Goal: Communication & Community: Answer question/provide support

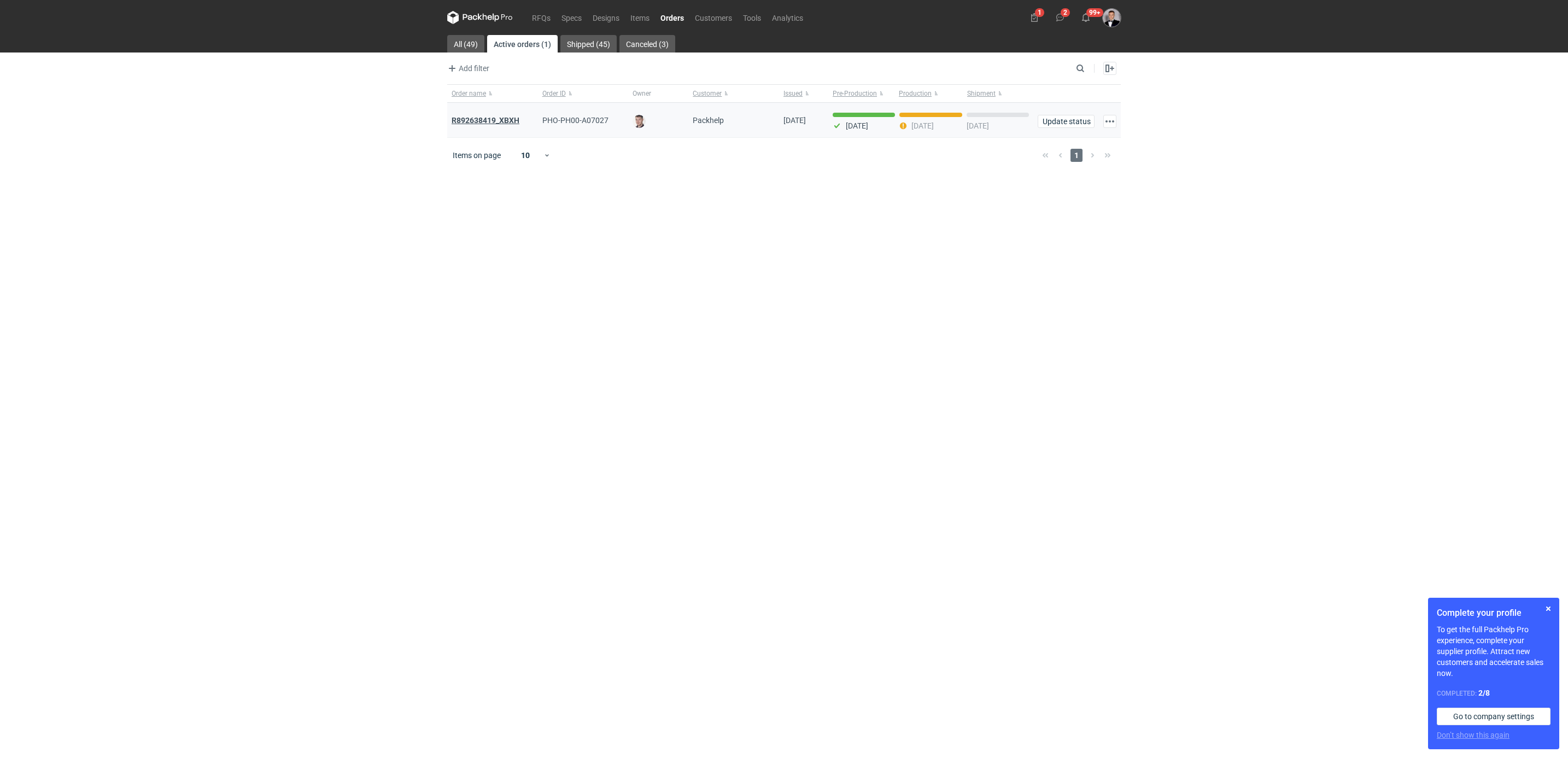
click at [503, 119] on strong "R892638419_XBXH" at bounding box center [485, 120] width 68 height 9
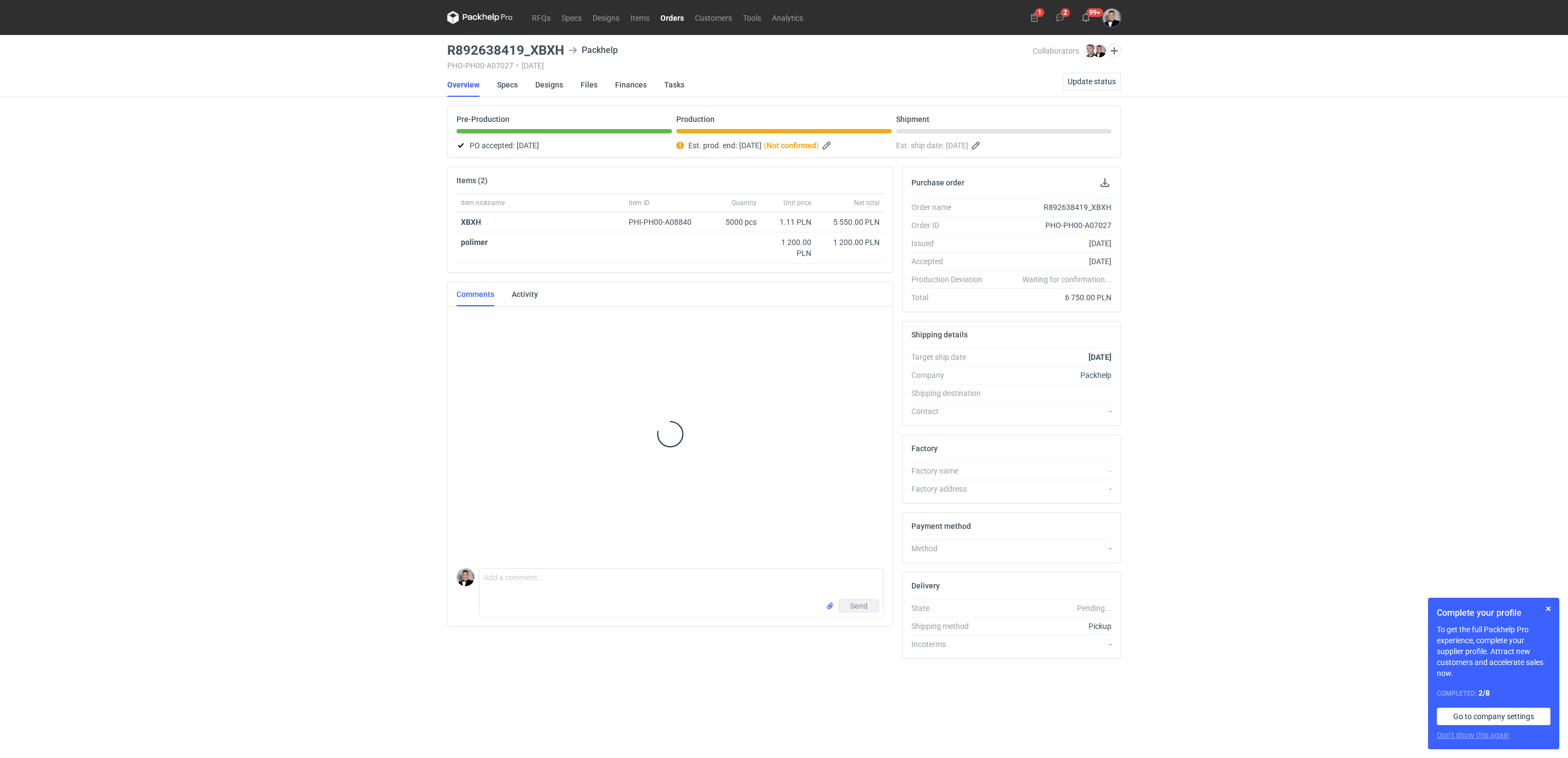
scroll to position [172, 0]
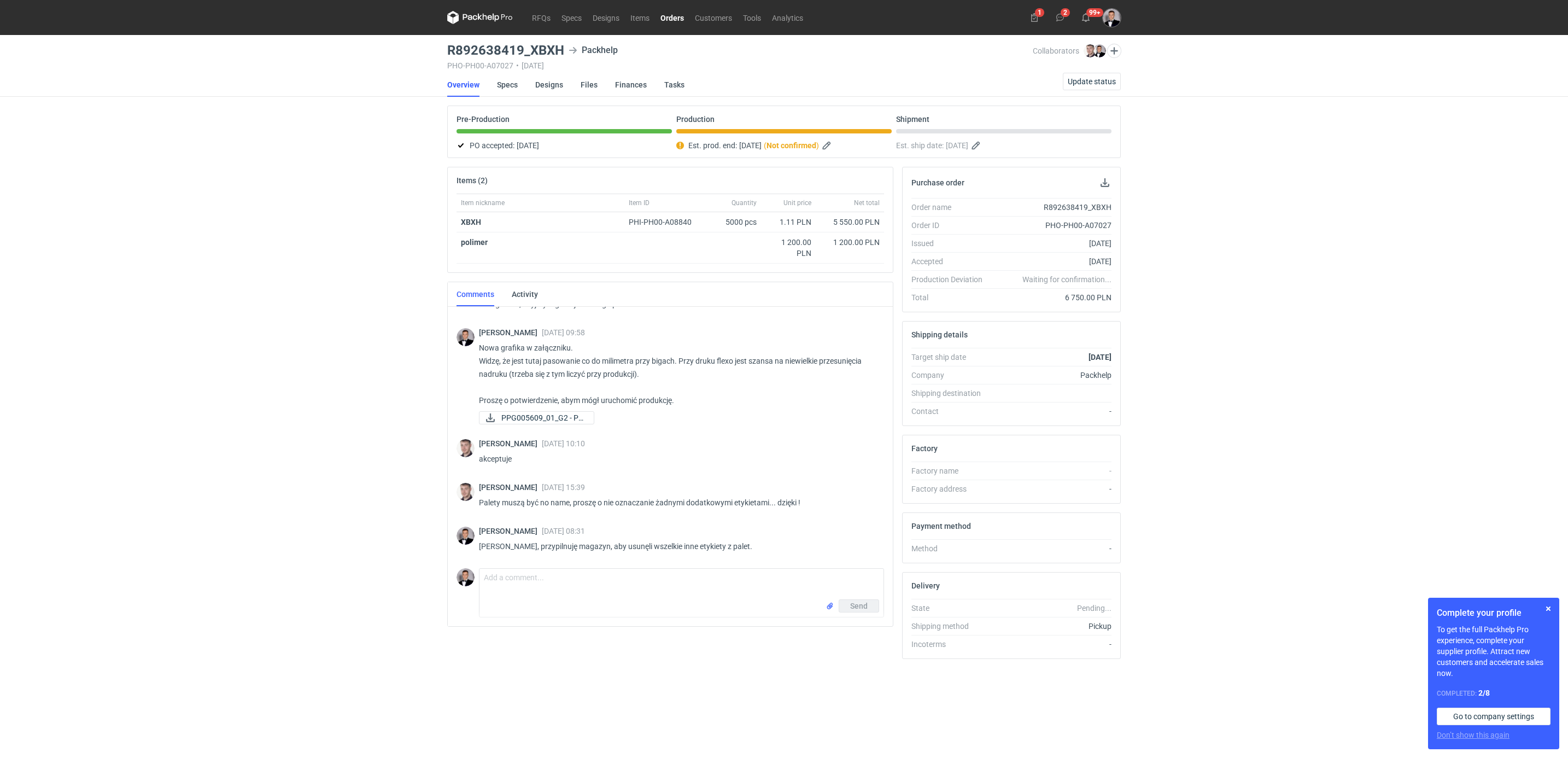
click at [320, 273] on div "RFQs Specs Designs Items Orders Customers Tools Analytics 1 2 99+ [PERSON_NAME]…" at bounding box center [784, 379] width 1568 height 758
click at [341, 370] on div "RFQs Specs Designs Items Orders Customers Tools Analytics 1 2 99+ [PERSON_NAME]…" at bounding box center [784, 379] width 1568 height 758
click at [528, 427] on div "[PERSON_NAME] [DATE] 09:58 Nowa grafika w załączniku. Widzę, że jest tutaj paso…" at bounding box center [677, 377] width 396 height 99
click at [536, 412] on link "PPG005609_01_G2 - Pa..." at bounding box center [537, 418] width 116 height 13
click at [400, 527] on div "RFQs Specs Designs Items Orders Customers Tools Analytics 1 2 99+ [PERSON_NAME]…" at bounding box center [784, 379] width 1568 height 758
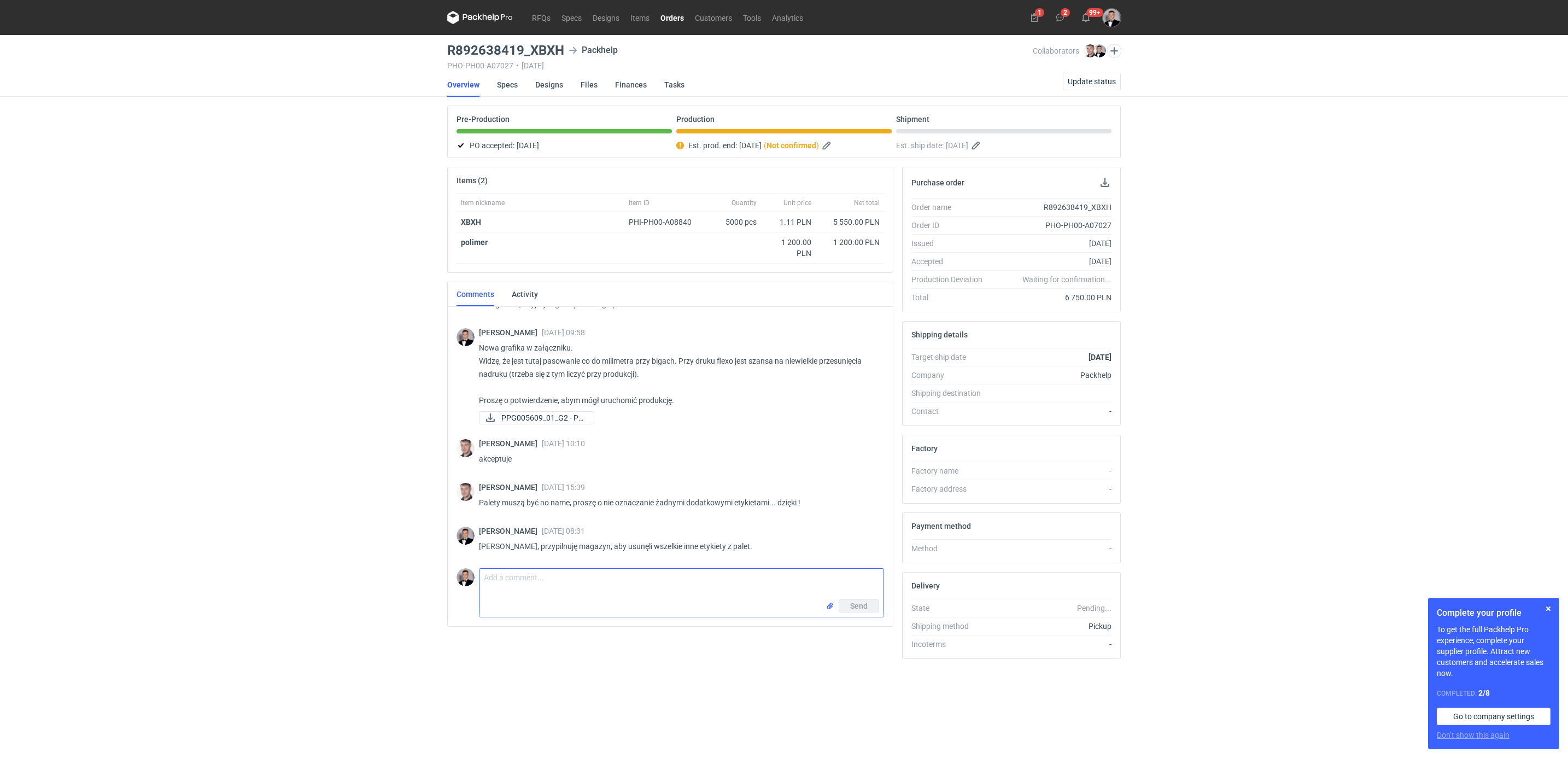
click at [567, 591] on textarea "Comment message" at bounding box center [682, 584] width 404 height 30
click at [273, 496] on div "RFQs Specs Designs Items Orders Customers Tools Analytics 1 2 99+ [PERSON_NAME]…" at bounding box center [784, 379] width 1568 height 758
click at [576, 580] on textarea "Comment message" at bounding box center [682, 584] width 404 height 30
drag, startPoint x: 504, startPoint y: 580, endPoint x: 510, endPoint y: 588, distance: 10.0
click at [504, 580] on textarea "Widzę, że będzie opóźnienie. Dostałem info z produkcji, że mamy awarię maszyny …" at bounding box center [682, 584] width 404 height 30
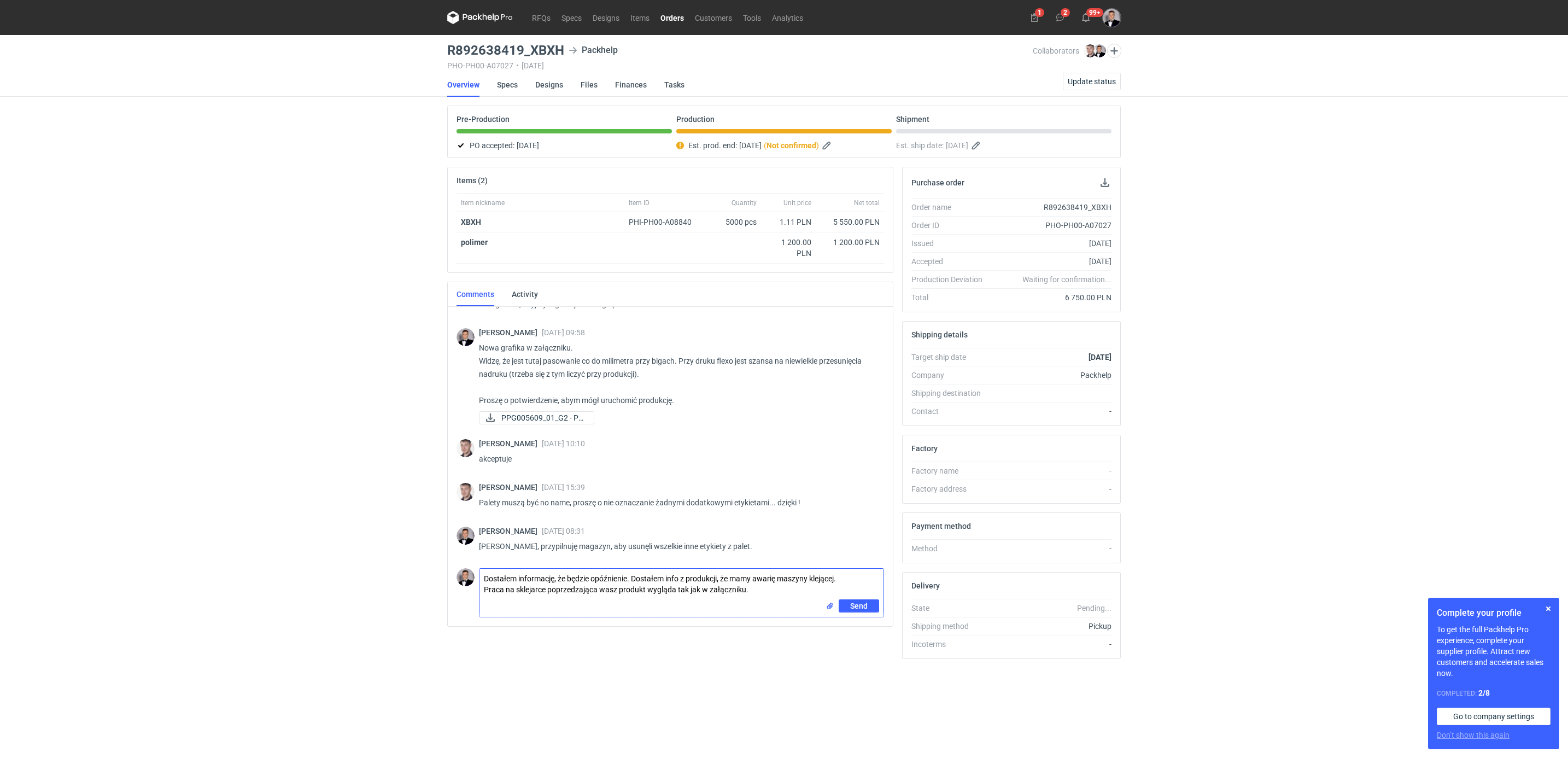
drag, startPoint x: 632, startPoint y: 577, endPoint x: 732, endPoint y: 583, distance: 100.2
click at [732, 583] on textarea "Dostałem informację, że będzie opóźnienie. Dostałem info z produkcji, że mamy a…" at bounding box center [682, 584] width 404 height 30
click at [769, 591] on textarea "Dostałem informację, że będzie opóźnienie. Mamy awarię maszyny klejącej. Praca …" at bounding box center [682, 584] width 404 height 30
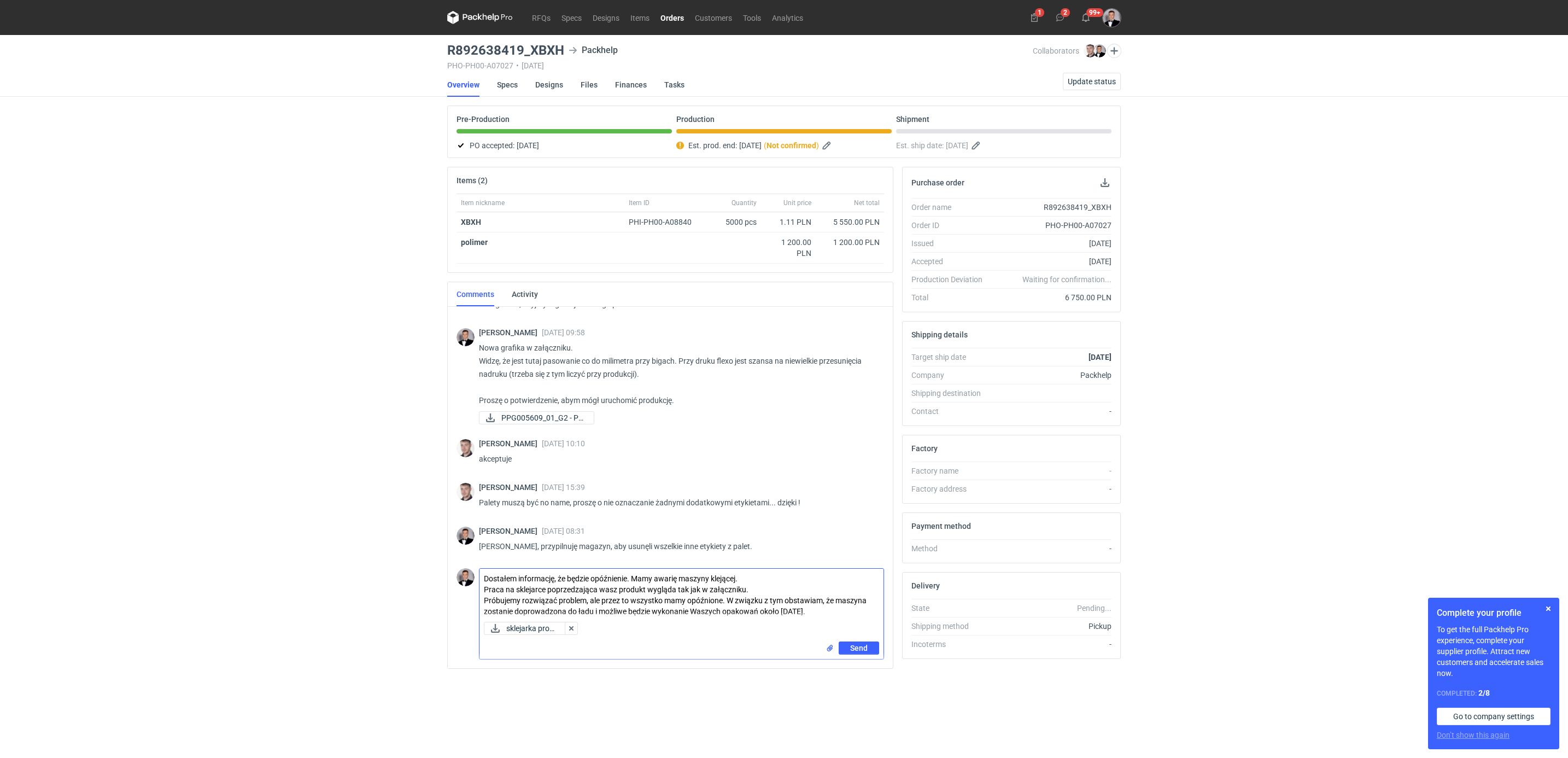
drag, startPoint x: 722, startPoint y: 602, endPoint x: 699, endPoint y: 605, distance: 23.2
click at [697, 604] on textarea "Dostałem informację, że będzie opóźnienie. Mamy awarię maszyny klejącej. Praca …" at bounding box center [682, 593] width 404 height 49
click at [719, 605] on textarea "Dostałem informację, że będzie opóźnienie. Mamy awarię maszyny klejącej. Praca …" at bounding box center [682, 593] width 404 height 49
drag, startPoint x: 723, startPoint y: 604, endPoint x: 689, endPoint y: 605, distance: 34.0
click at [689, 605] on textarea "Dostałem informację, że będzie opóźnienie. Mamy awarię maszyny klejącej. Praca …" at bounding box center [682, 593] width 404 height 49
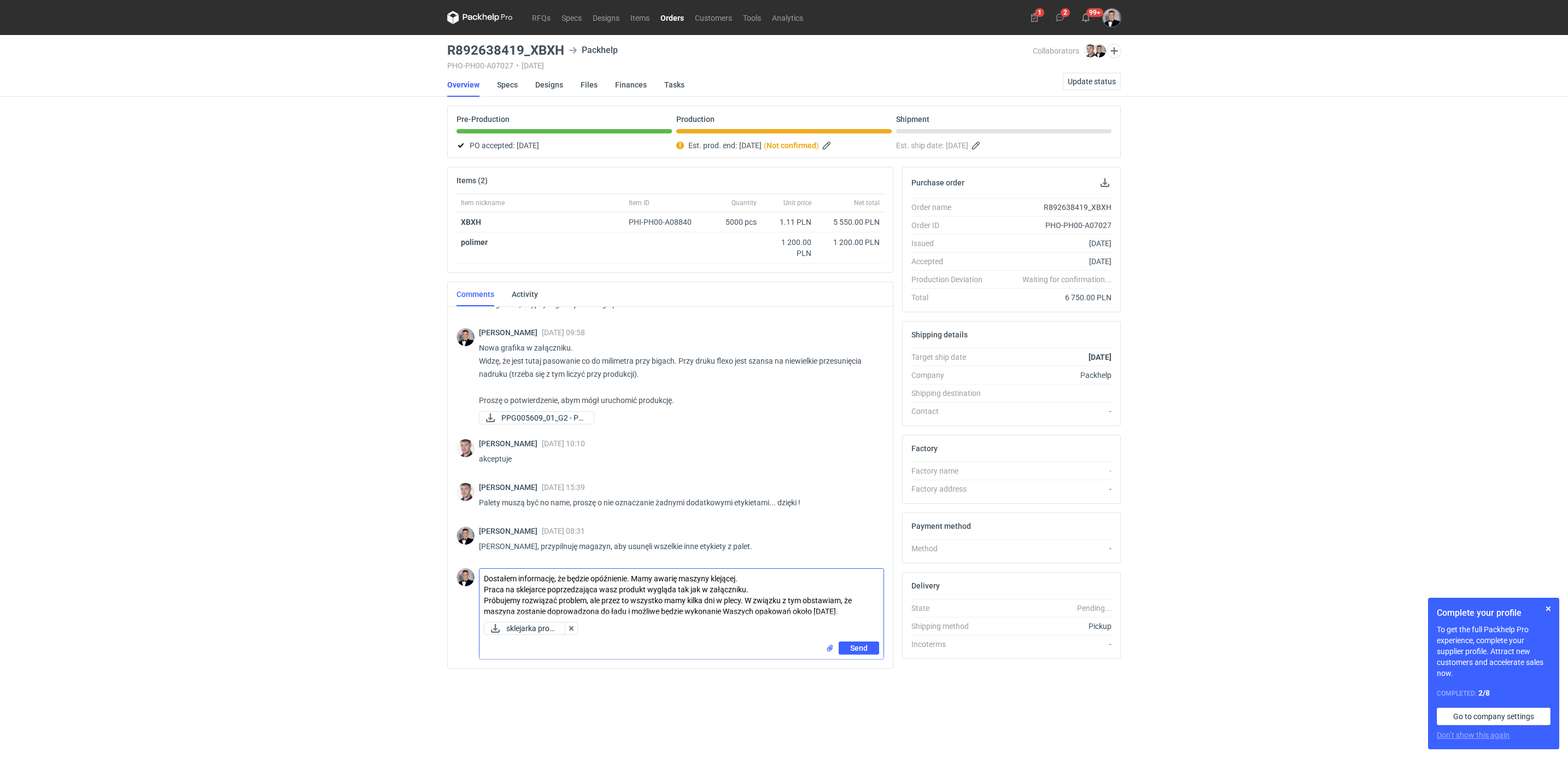
drag, startPoint x: 742, startPoint y: 602, endPoint x: 660, endPoint y: 601, distance: 82.0
click at [660, 601] on textarea "Dostałem informację, że będzie opóźnienie. Mamy awarię maszyny klejącej. Praca …" at bounding box center [682, 593] width 404 height 49
click at [635, 622] on textarea "Dostałem informację, że będzie opóźnienie. Mamy awarię maszyny klejącej. Praca …" at bounding box center [682, 598] width 404 height 60
drag, startPoint x: 753, startPoint y: 614, endPoint x: 787, endPoint y: 616, distance: 34.1
click at [787, 616] on textarea "Dostałem informację, że będzie opóźnienie. Mamy awarię maszyny klejącej. Praca …" at bounding box center [682, 598] width 404 height 60
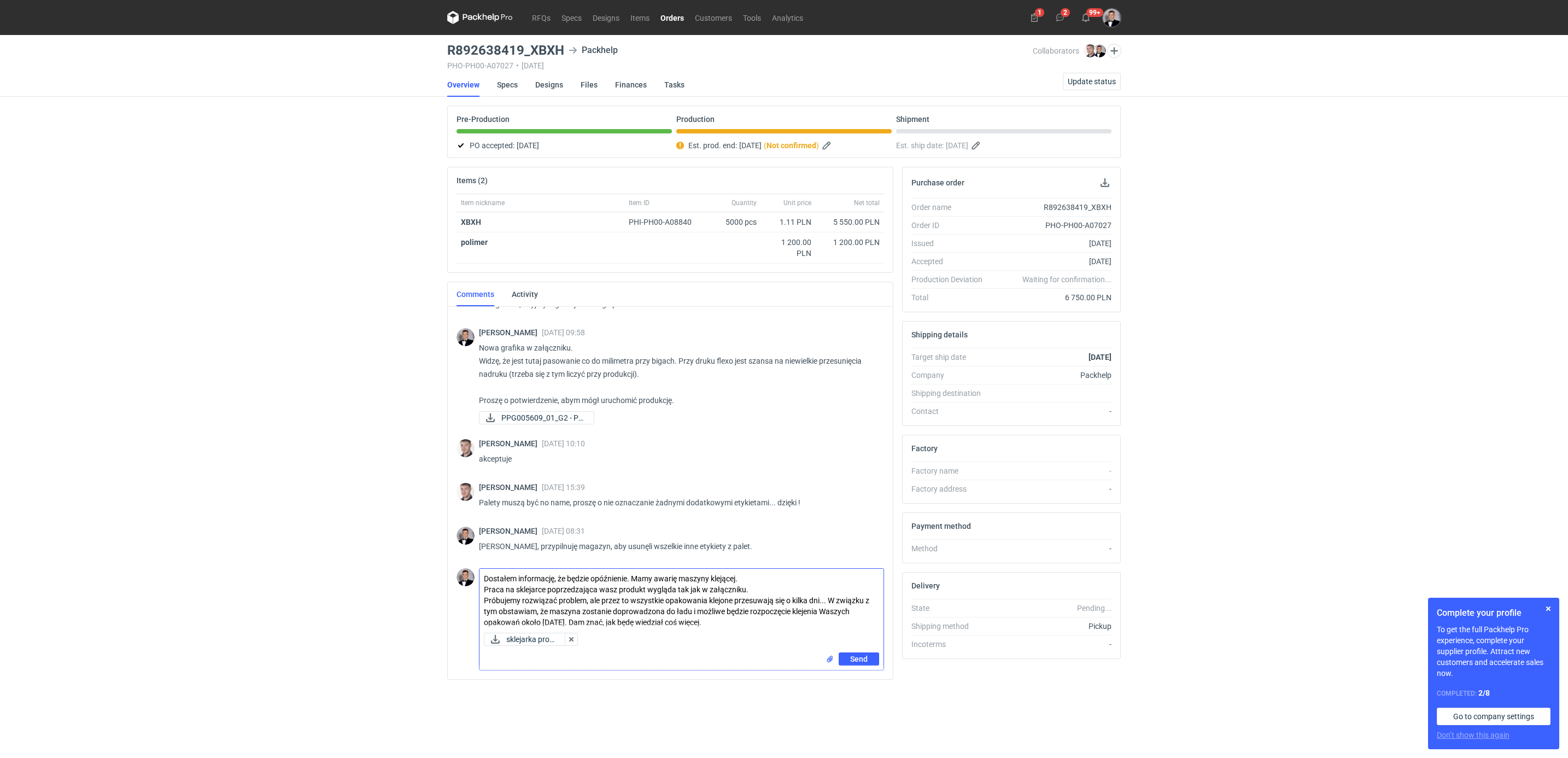
click at [702, 591] on textarea "Dostałem informację, że będzie opóźnienie. Mamy awarię maszyny klejącej. Praca …" at bounding box center [682, 598] width 404 height 60
click at [789, 592] on textarea "Dostałem informację, że będzie opóźnienie. Mamy awarię maszyny klejącej. Praca …" at bounding box center [682, 598] width 404 height 60
click at [781, 589] on textarea "Dostałem informację, że będzie opóźnienie. Mamy awarię maszyny klejącej. Praca …" at bounding box center [682, 598] width 404 height 60
type textarea "Dostałem informację, że będzie opóźnienie. Mamy awarię maszyny klejącej. Praca …"
click at [856, 673] on span "Send" at bounding box center [859, 670] width 18 height 8
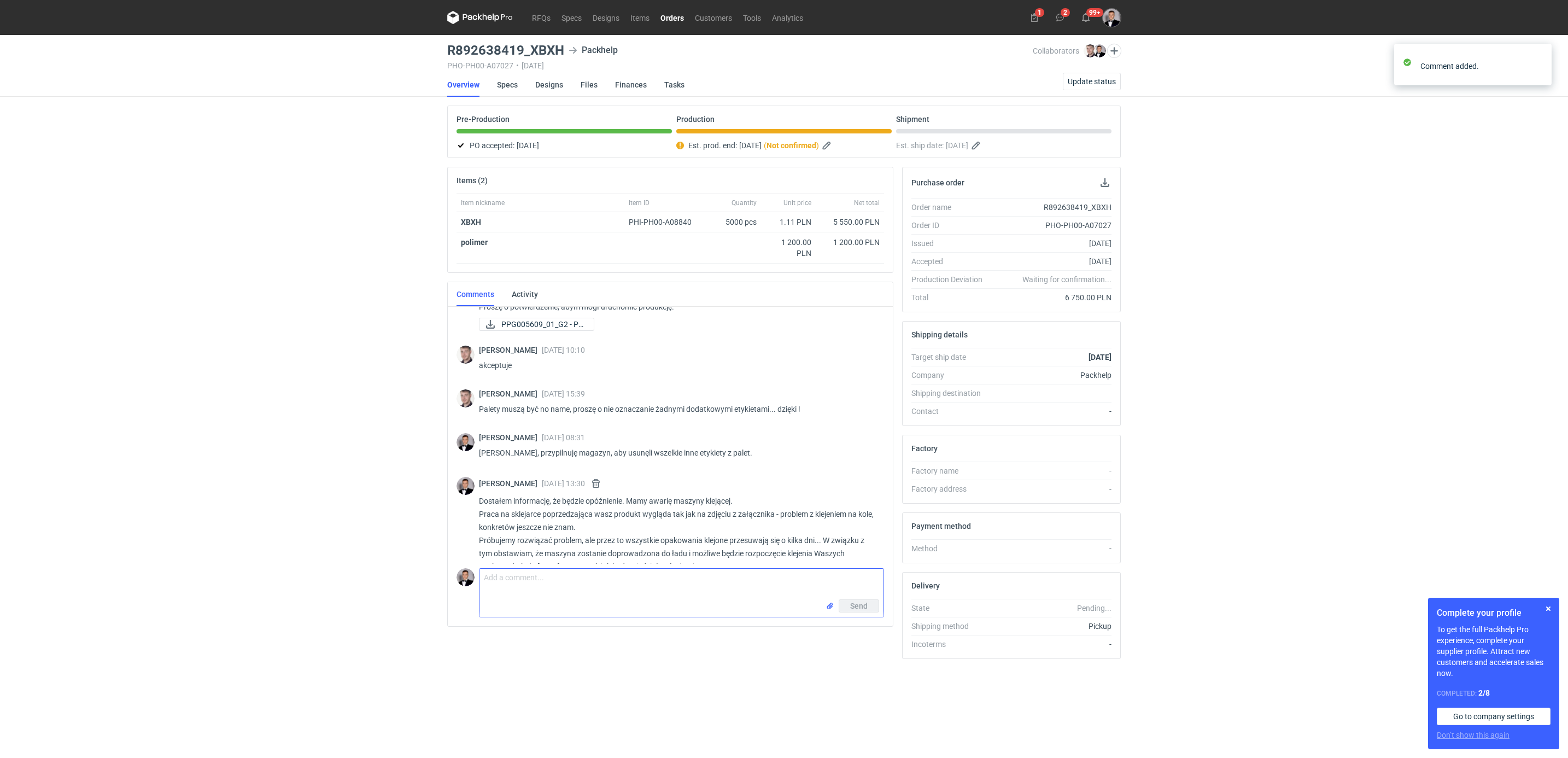
scroll to position [301, 0]
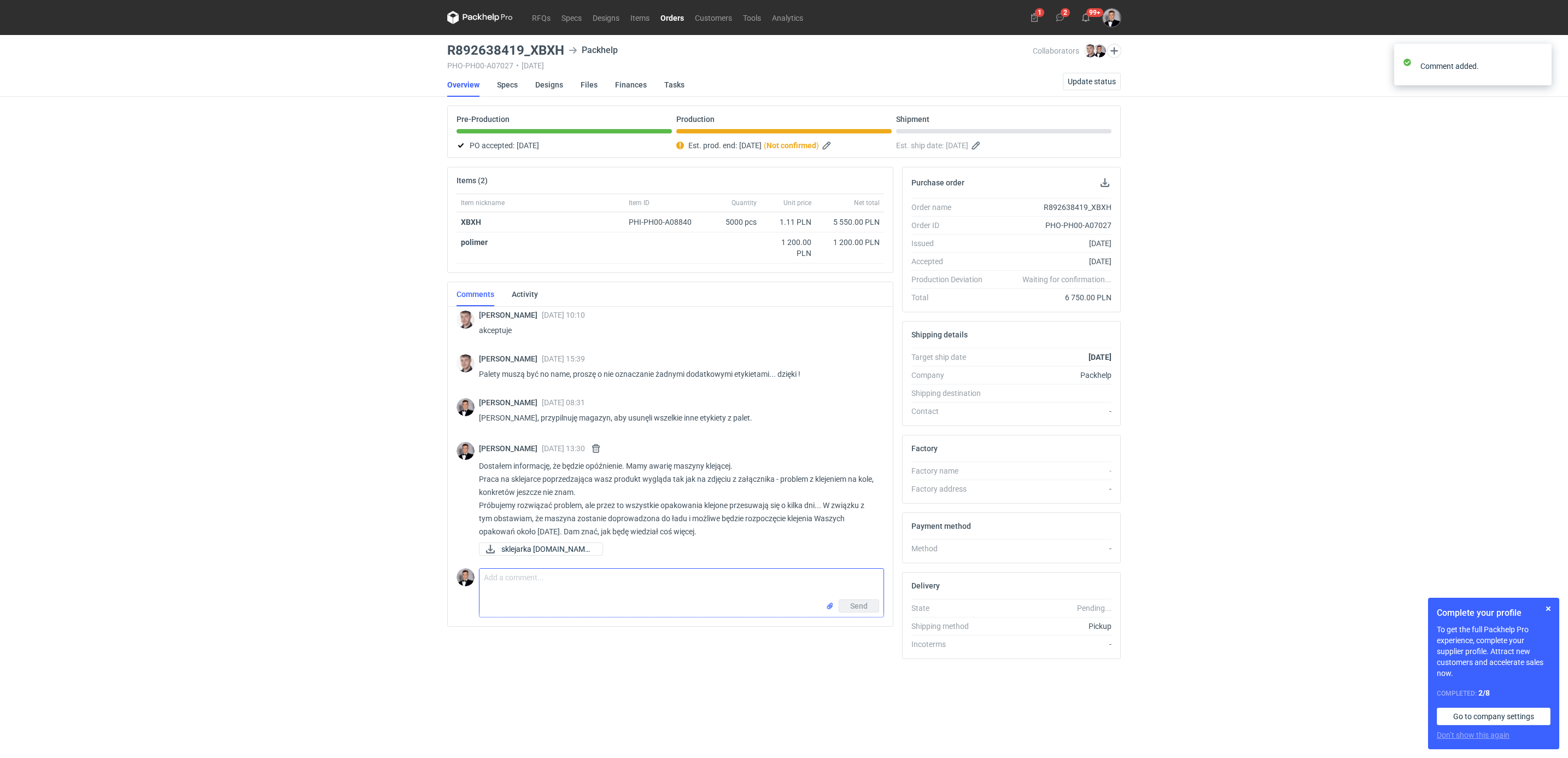
click at [356, 640] on div "RFQs Specs Designs Items Orders Customers Tools Analytics 1 2 99+ [PERSON_NAME]…" at bounding box center [784, 379] width 1568 height 758
click at [481, 7] on nav "RFQs Specs Designs Items Orders Customers Tools Analytics" at bounding box center [628, 17] width 362 height 35
click at [480, 19] on icon at bounding box center [480, 18] width 66 height 13
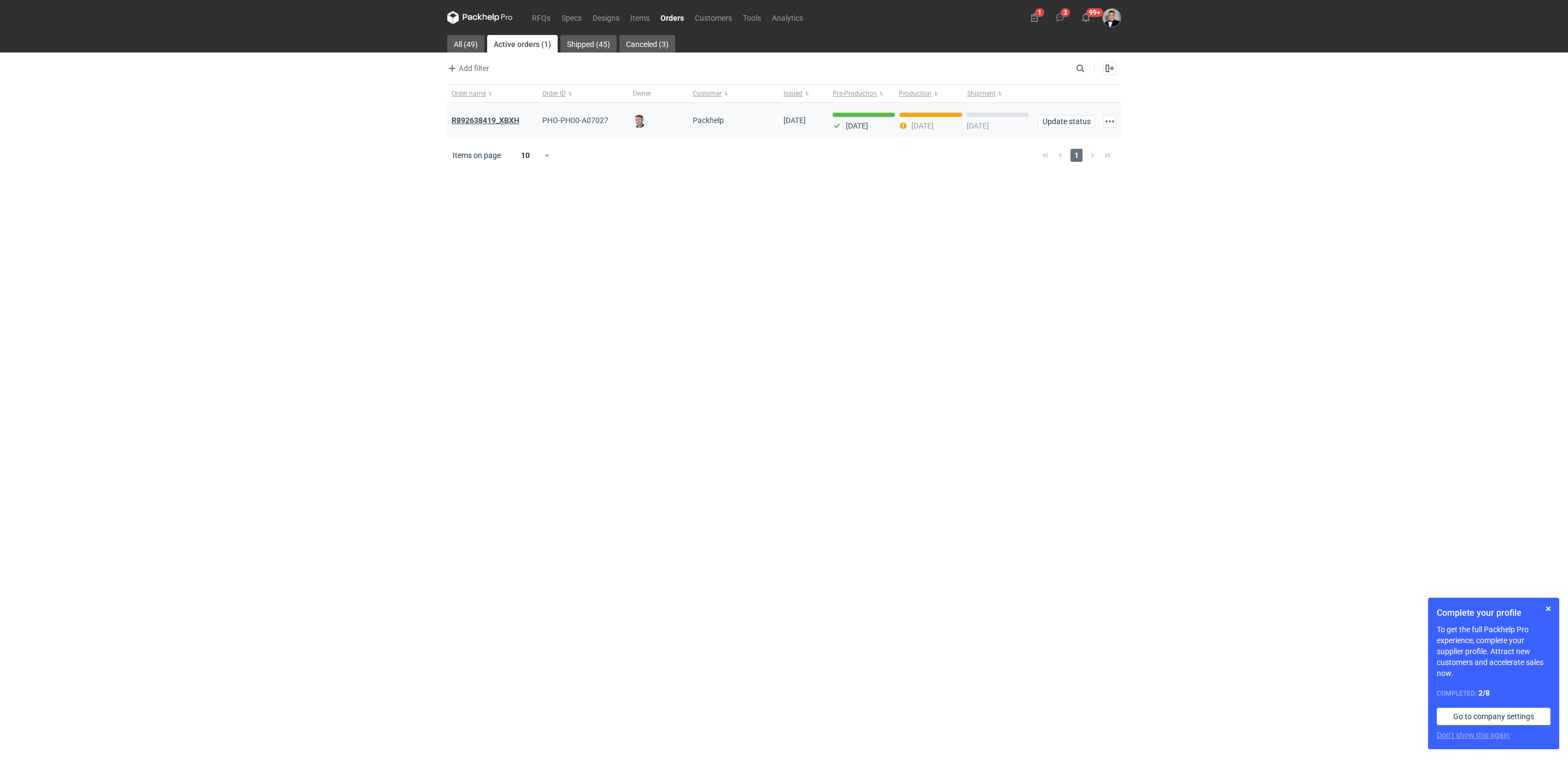
click at [481, 121] on strong "R892638419_XBXH" at bounding box center [485, 120] width 68 height 9
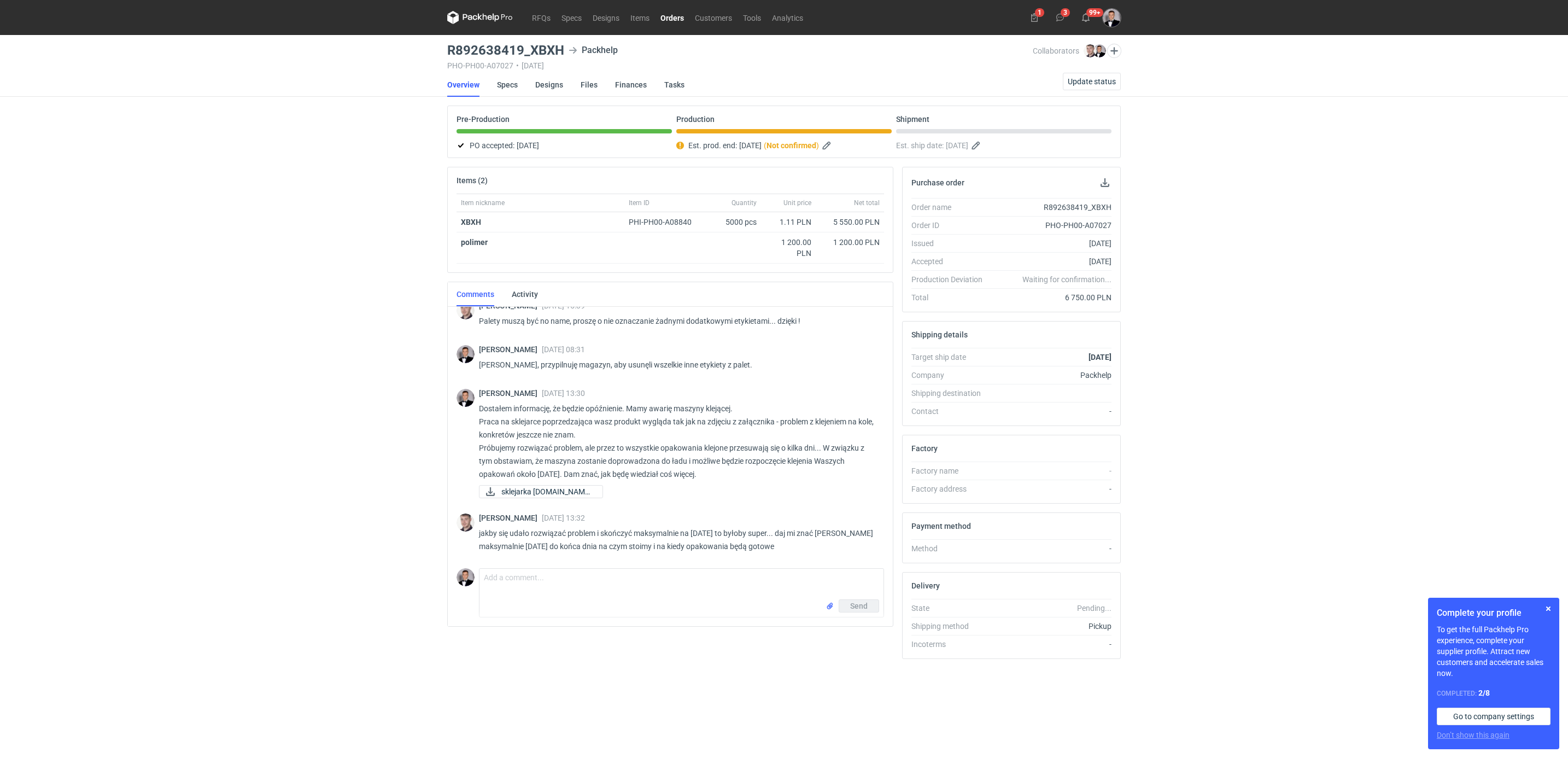
scroll to position [353, 0]
click at [598, 591] on textarea "Comment message" at bounding box center [682, 584] width 404 height 30
click at [631, 583] on textarea "Oczywiście. Jesteśmy w kontakcie." at bounding box center [682, 584] width 404 height 30
click at [519, 581] on textarea "Oczywiście. Jesteśmy w kontakcie." at bounding box center [682, 584] width 404 height 30
click at [523, 584] on textarea "Oczywiście. Jesteśmy w kontakcie." at bounding box center [682, 584] width 404 height 30
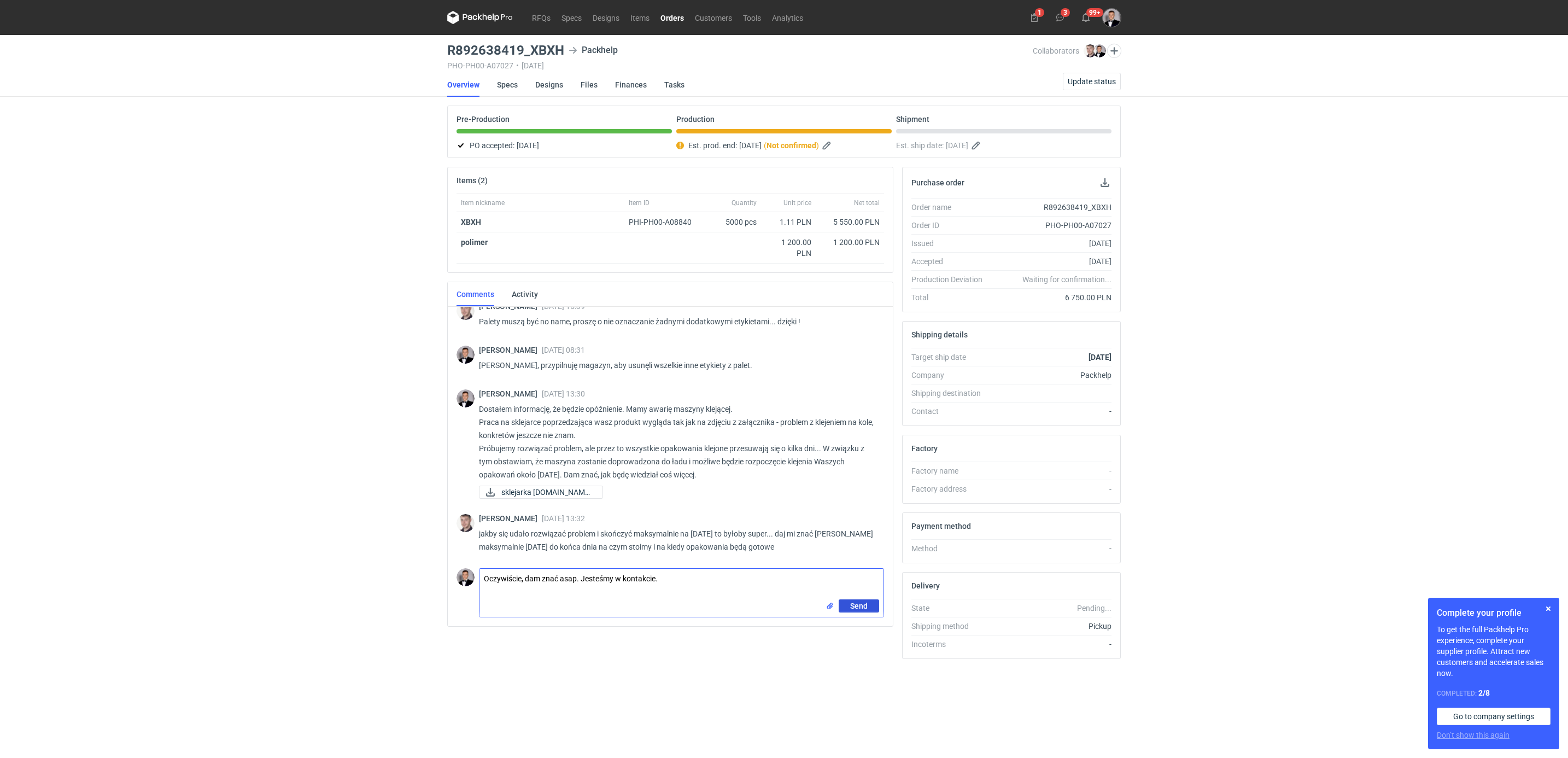
type textarea "Oczywiście, dam znać asap. Jesteśmy w kontakcie."
click at [855, 609] on span "Send" at bounding box center [859, 606] width 18 height 8
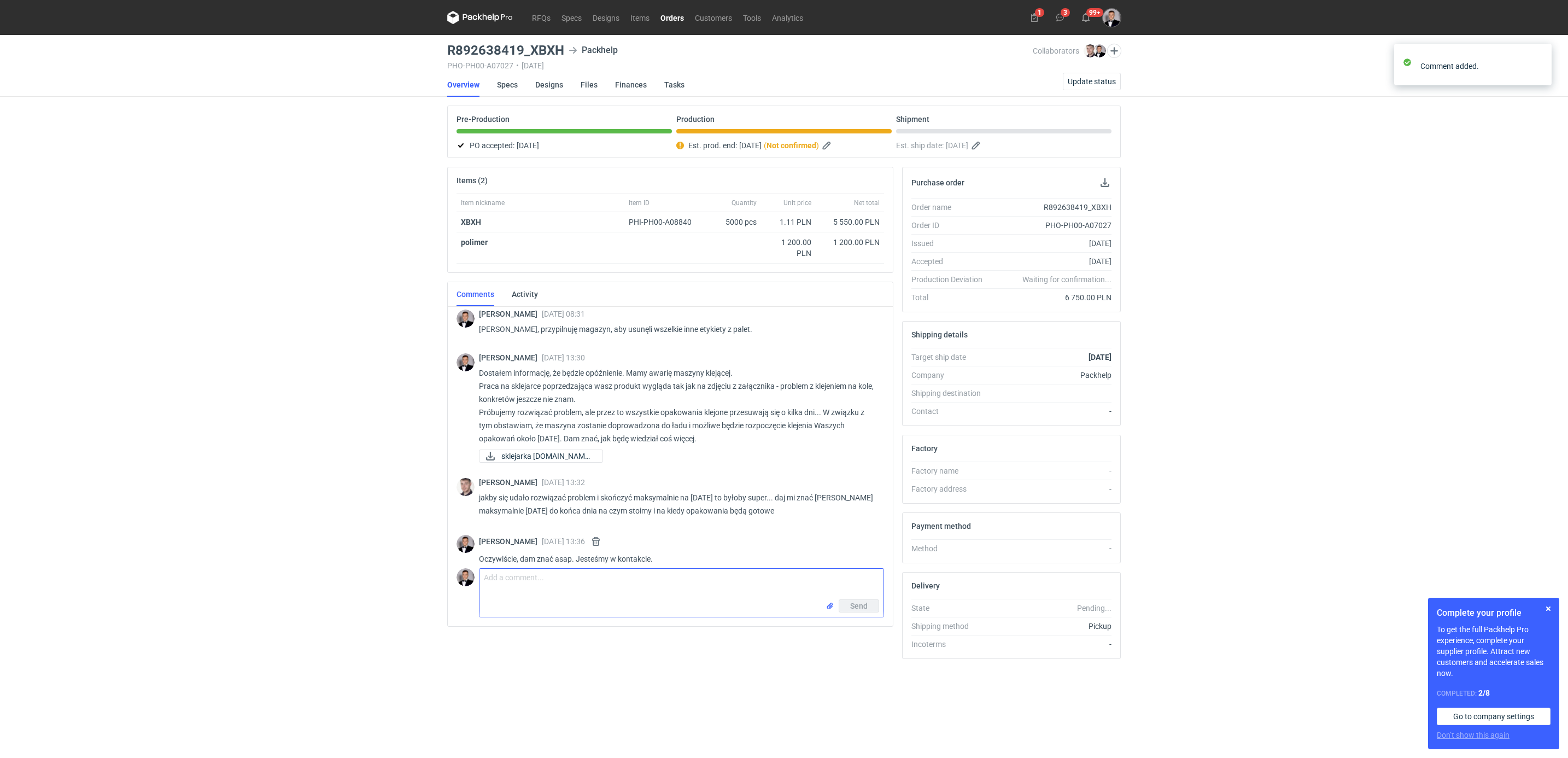
scroll to position [401, 0]
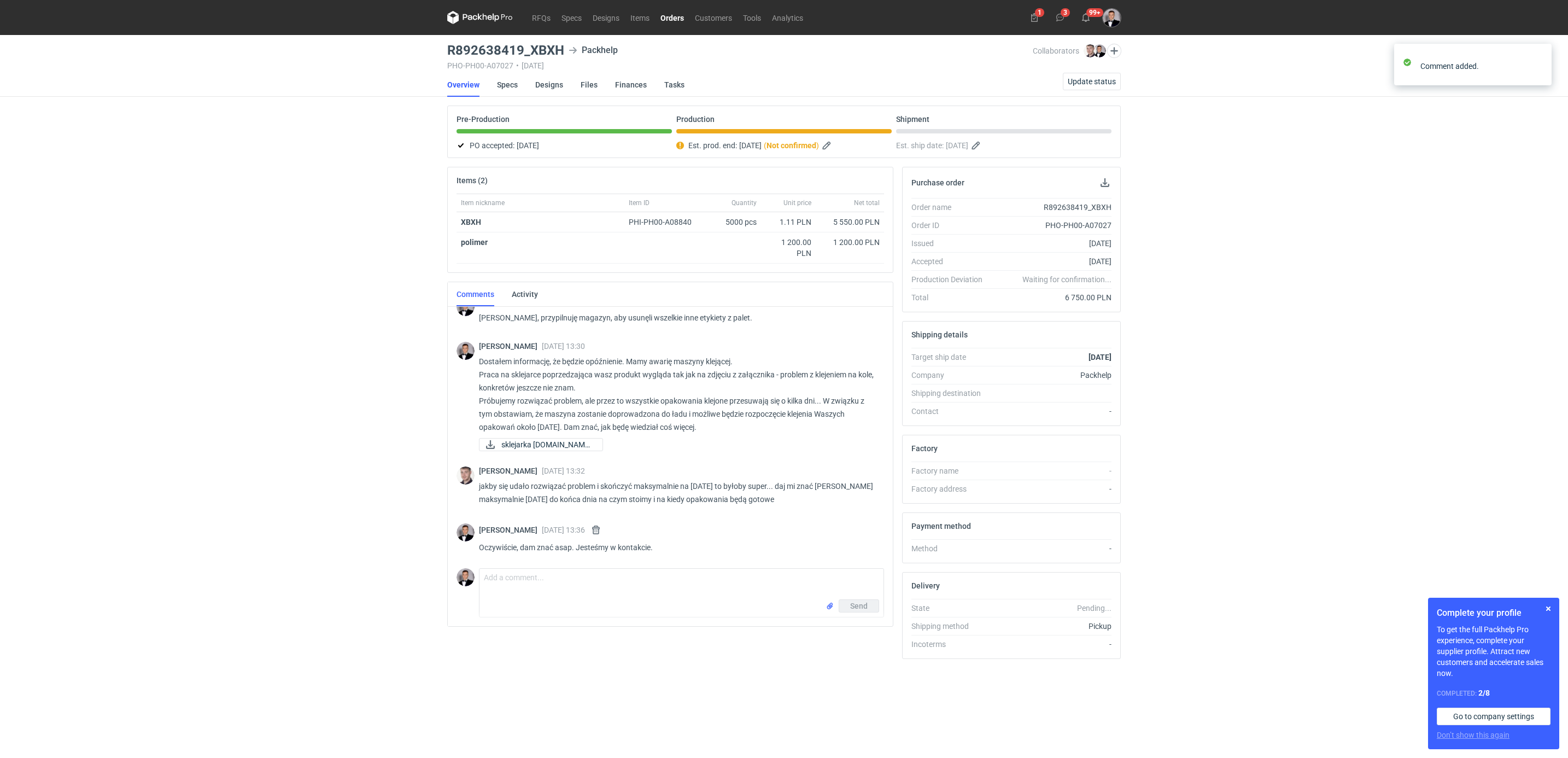
click at [159, 409] on div "RFQs Specs Designs Items Orders Customers Tools Analytics 1 3 99+ Filip Sobolew…" at bounding box center [784, 379] width 1568 height 758
